Goal: Check status: Check status

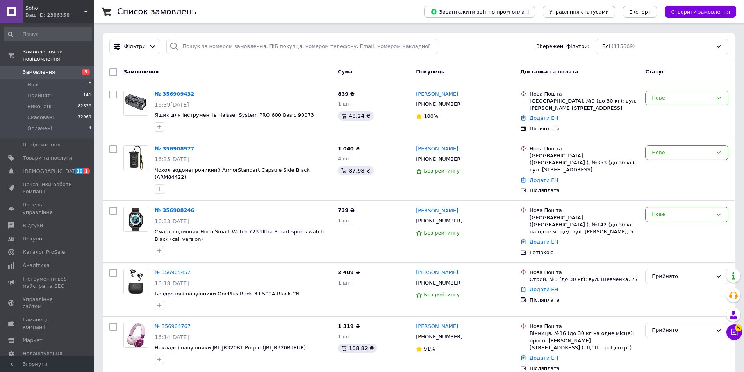
click at [86, 11] on icon at bounding box center [86, 12] width 4 height 4
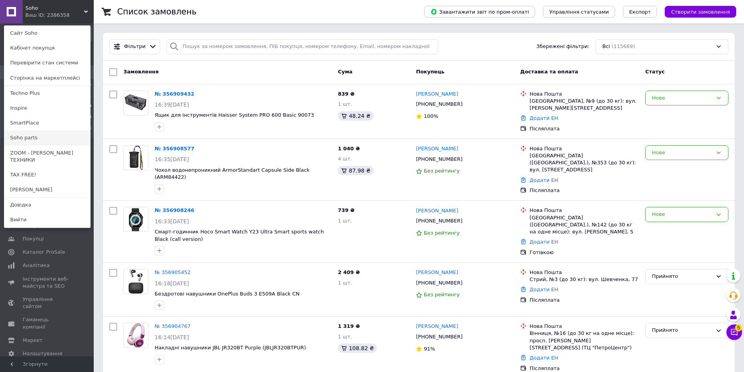
click at [53, 136] on link "Soho parts" at bounding box center [47, 137] width 86 height 15
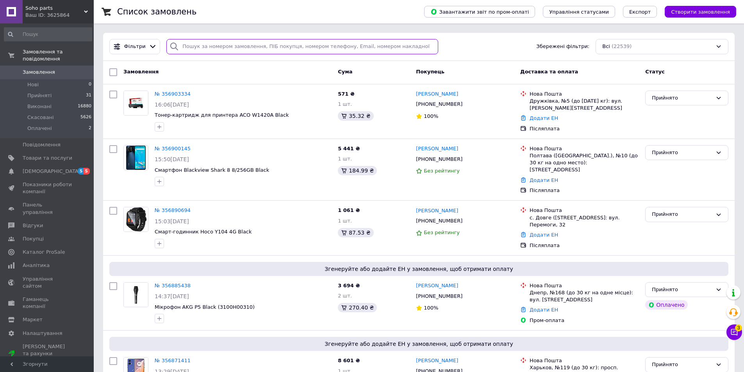
click at [213, 47] on input "search" at bounding box center [302, 46] width 272 height 15
paste input "№356718979"
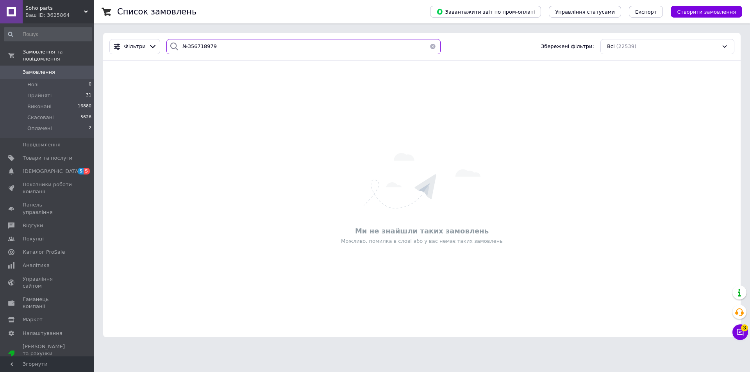
click at [184, 46] on input "№356718979" at bounding box center [303, 46] width 274 height 15
type input "356718979"
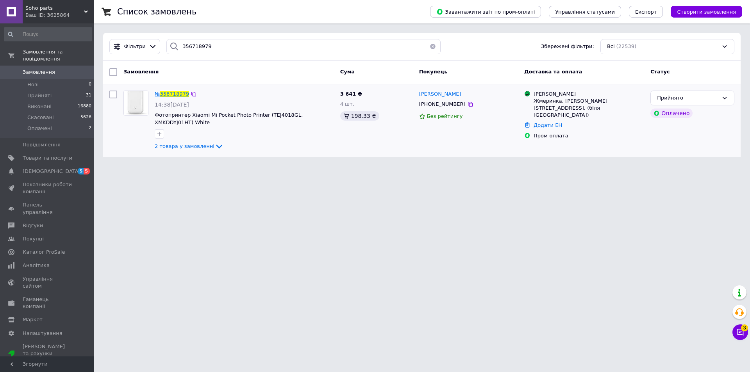
click at [181, 94] on span "356718979" at bounding box center [174, 94] width 29 height 6
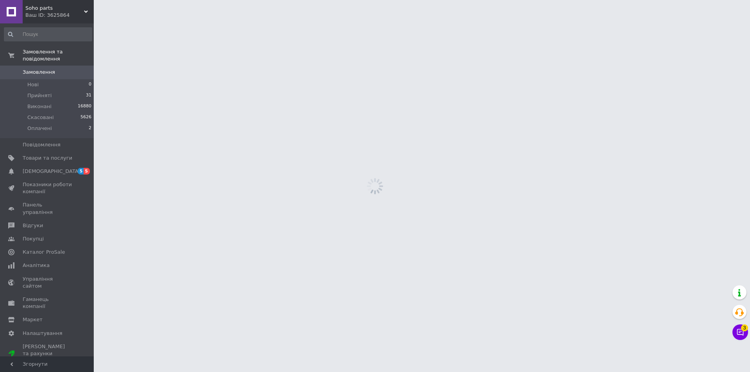
click at [181, 0] on html "Soho parts Ваш ID: 3625864 Сайт Soho parts Кабінет покупця Перевірити стан сист…" at bounding box center [375, 0] width 750 height 0
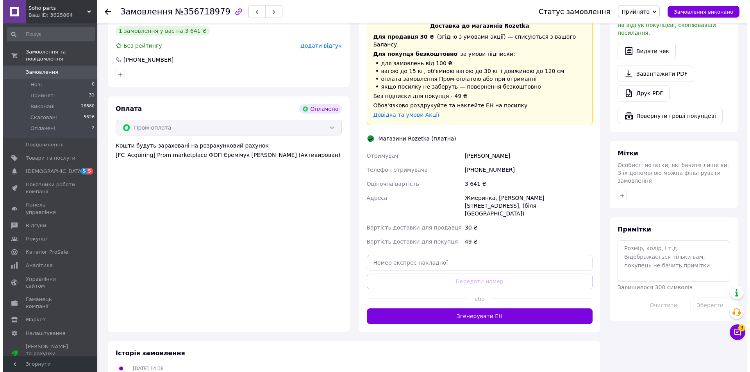
scroll to position [469, 0]
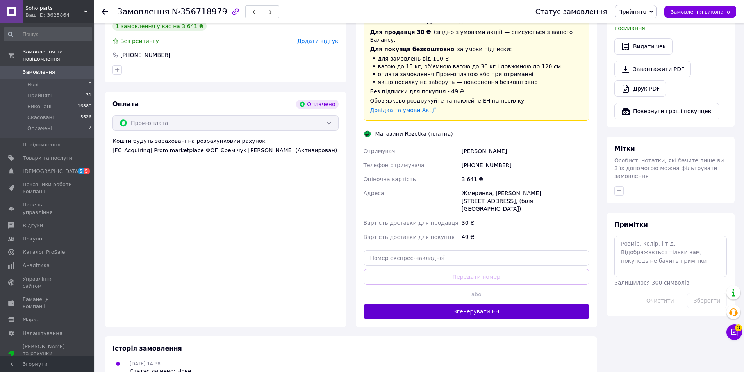
click at [485, 304] on button "Згенерувати ЕН" at bounding box center [477, 312] width 226 height 16
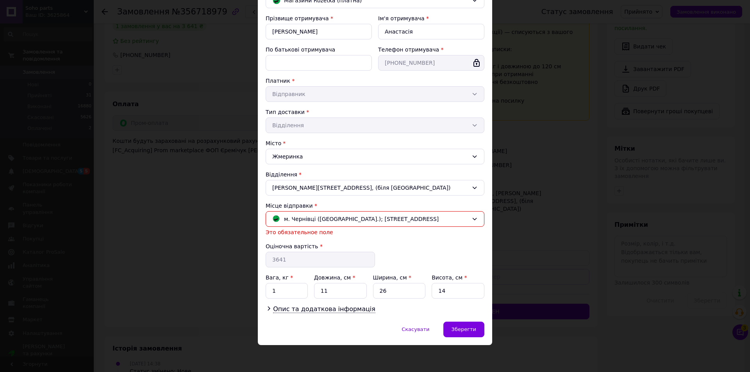
scroll to position [76, 0]
click at [472, 330] on span "Зберегти" at bounding box center [463, 329] width 25 height 6
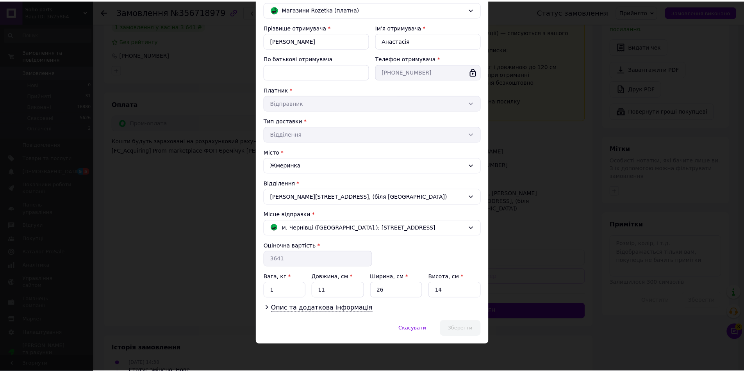
scroll to position [67, 0]
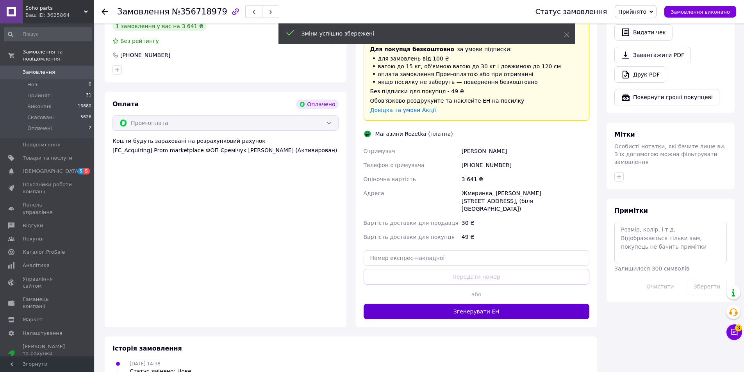
click at [502, 304] on button "Згенерувати ЕН" at bounding box center [477, 312] width 226 height 16
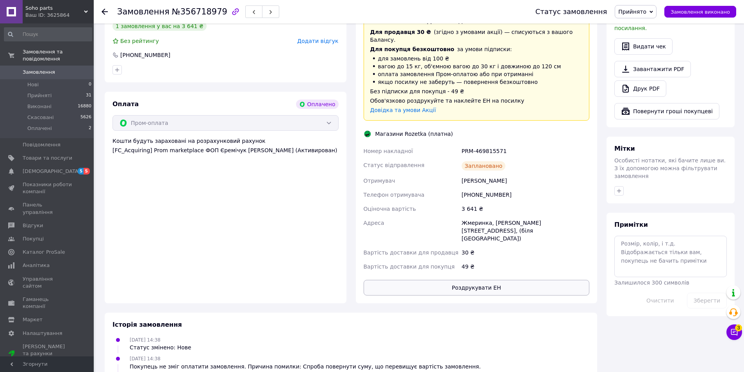
click at [494, 280] on button "Роздрукувати ЕН" at bounding box center [477, 288] width 226 height 16
